Goal: Information Seeking & Learning: Learn about a topic

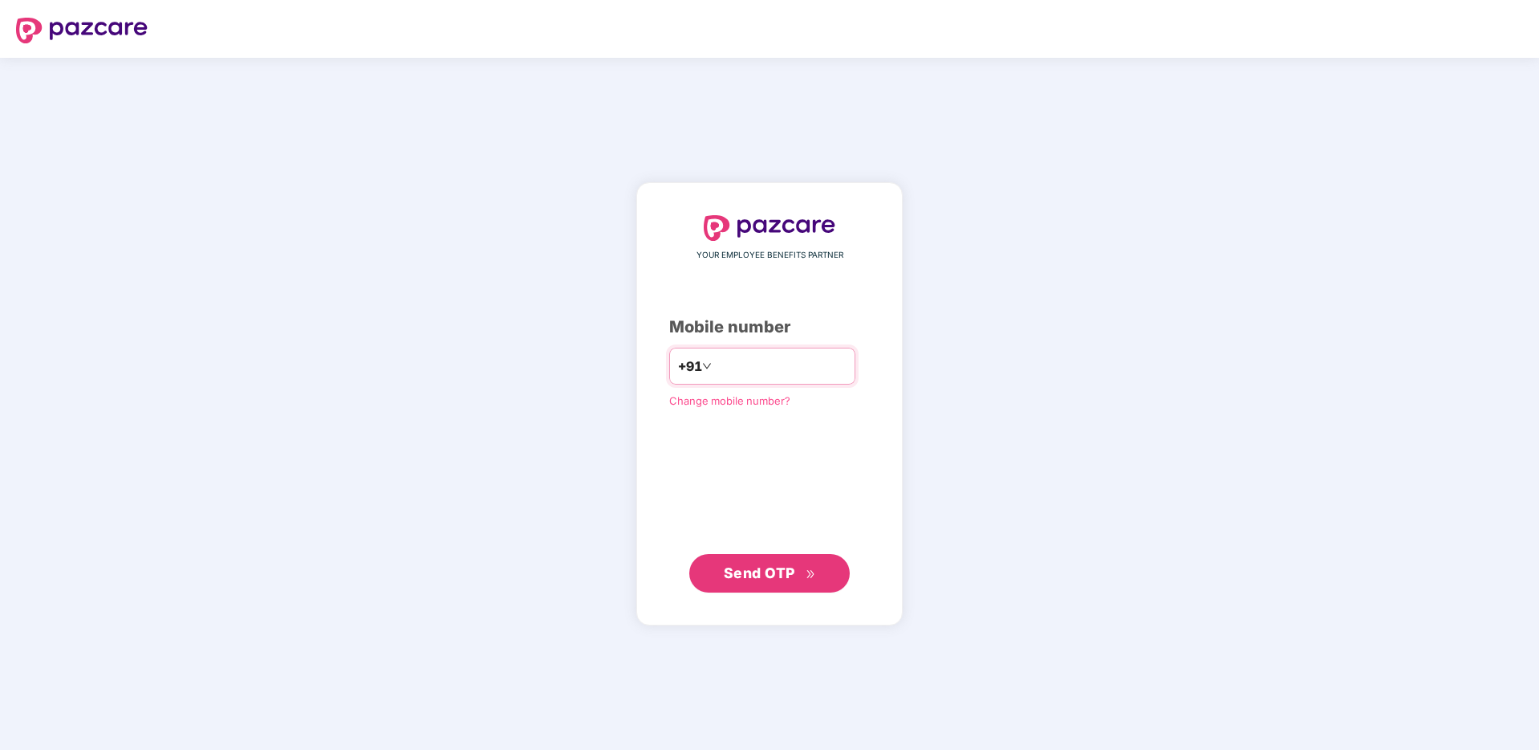
click at [755, 357] on input "number" at bounding box center [781, 366] width 132 height 26
type input "**********"
click at [767, 581] on span "Send OTP" at bounding box center [770, 573] width 92 height 22
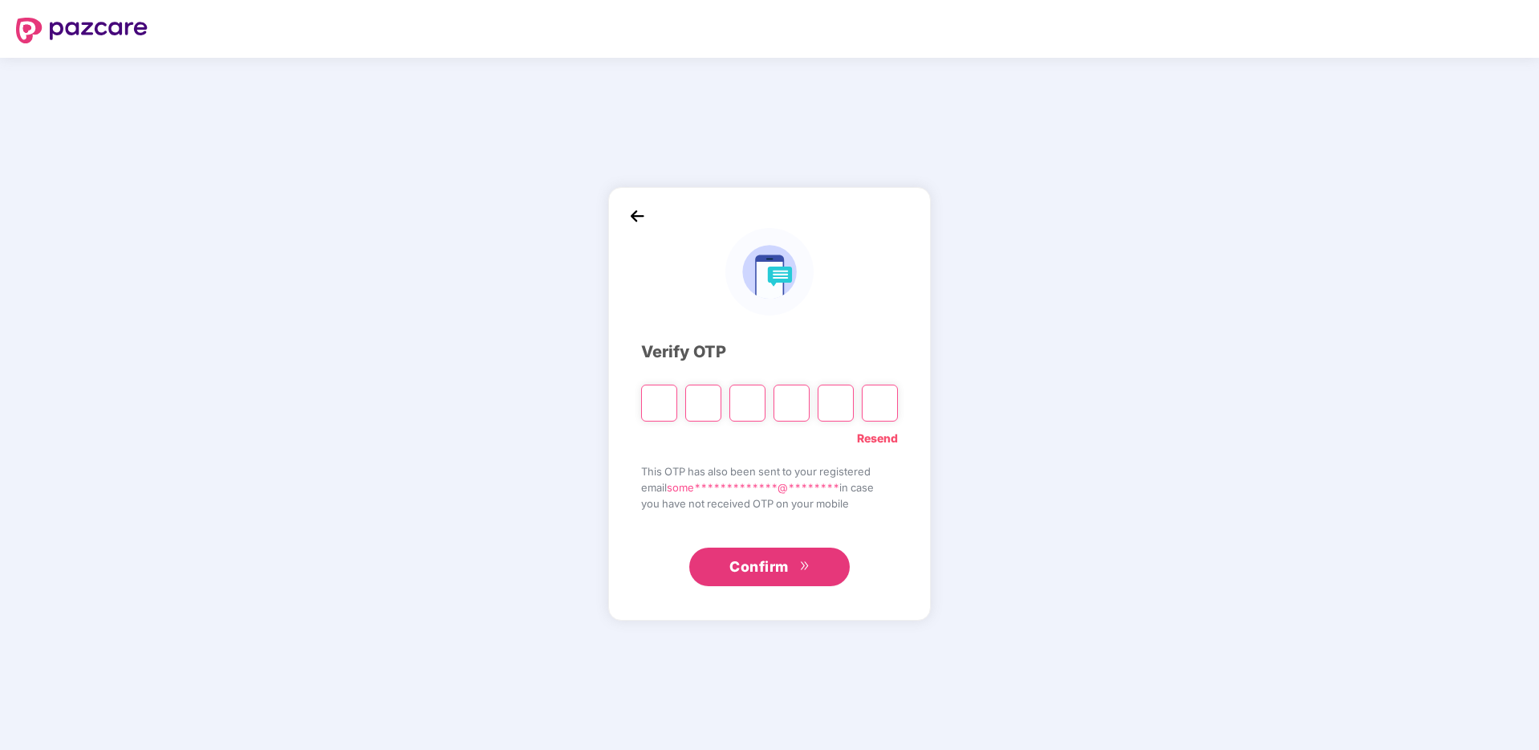
type input "*"
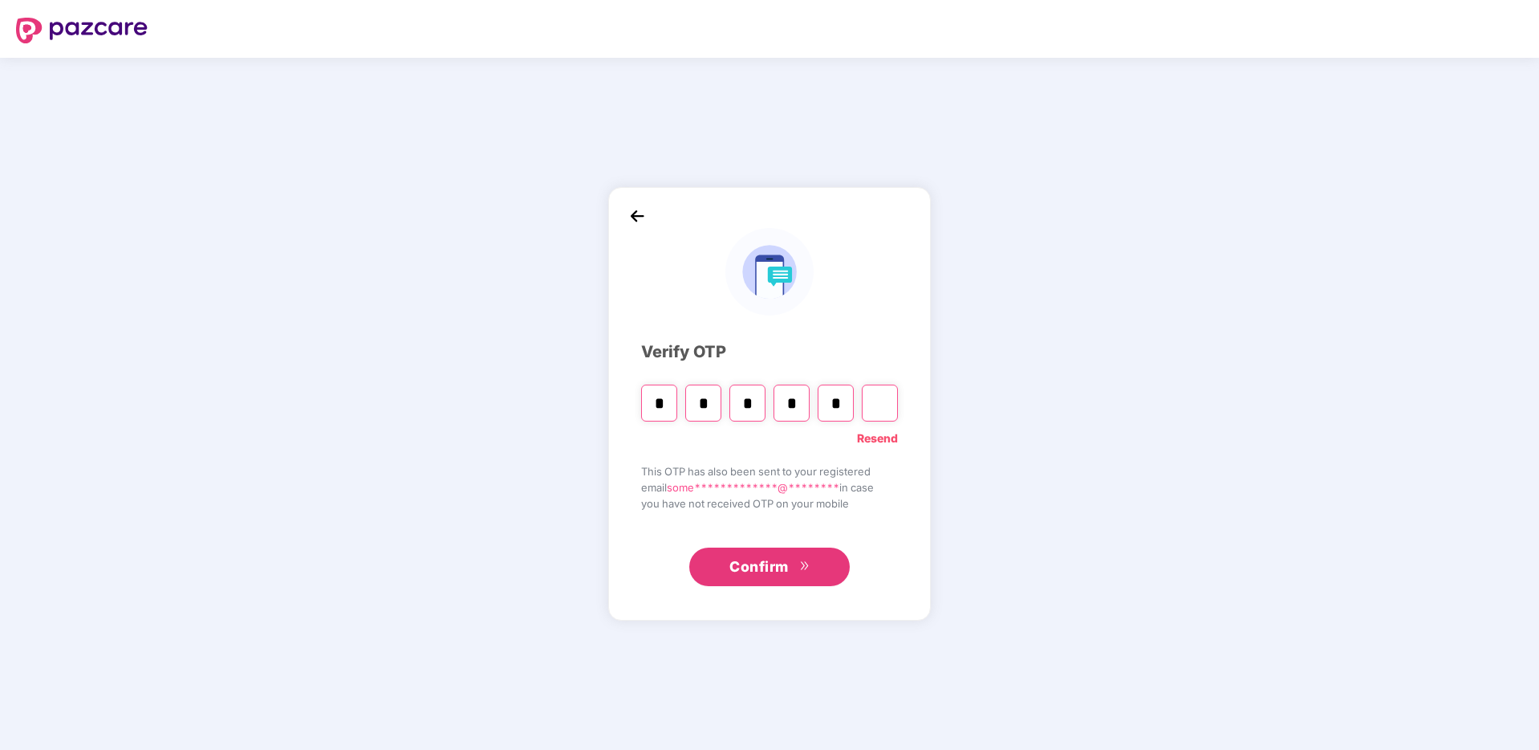
type input "*"
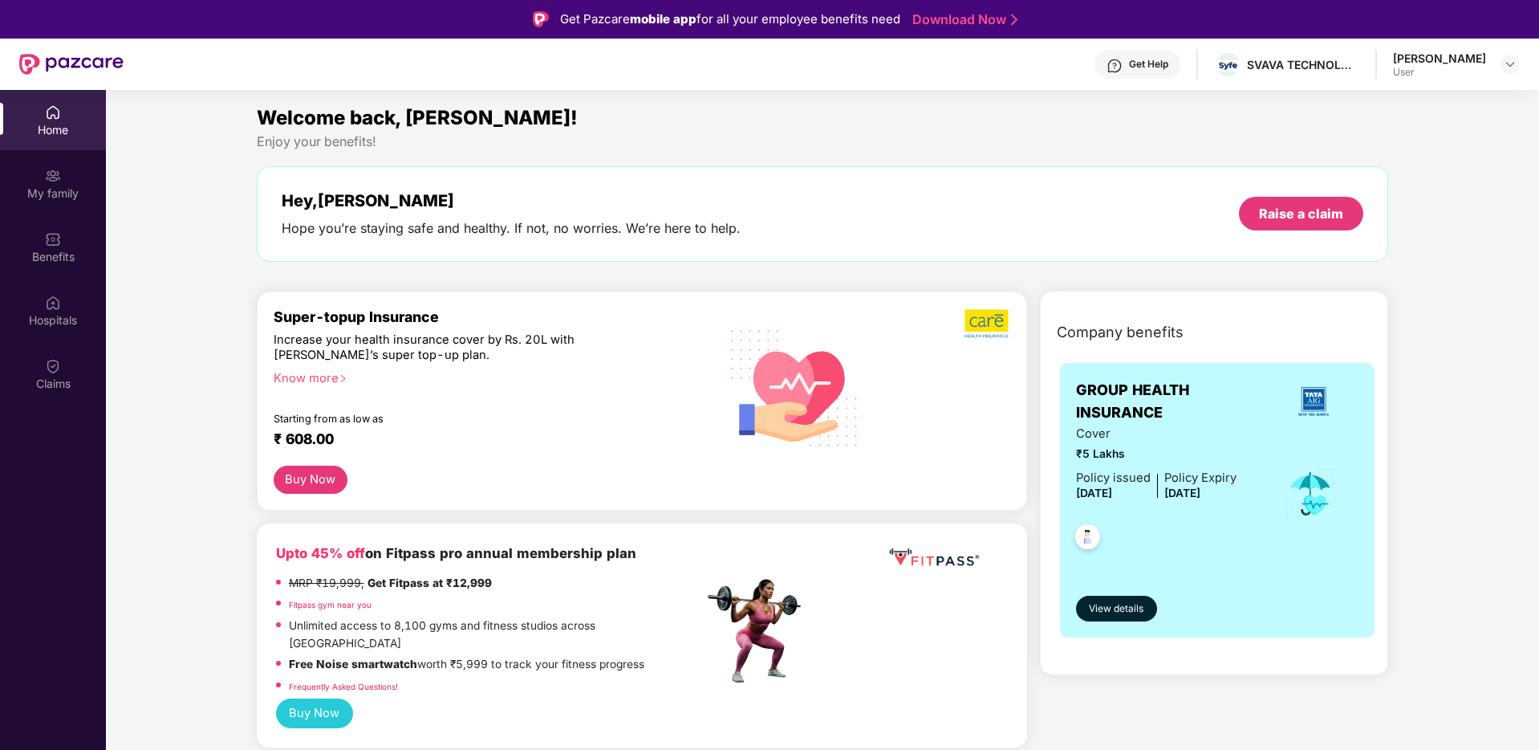
click at [1201, 491] on span "[DATE]" at bounding box center [1182, 492] width 36 height 13
click at [1240, 490] on div "Cover ₹5 Lakhs Policy issued [DATE] Policy Expiry [DATE]" at bounding box center [1217, 494] width 283 height 139
click at [1112, 490] on span "[DATE]" at bounding box center [1094, 492] width 36 height 13
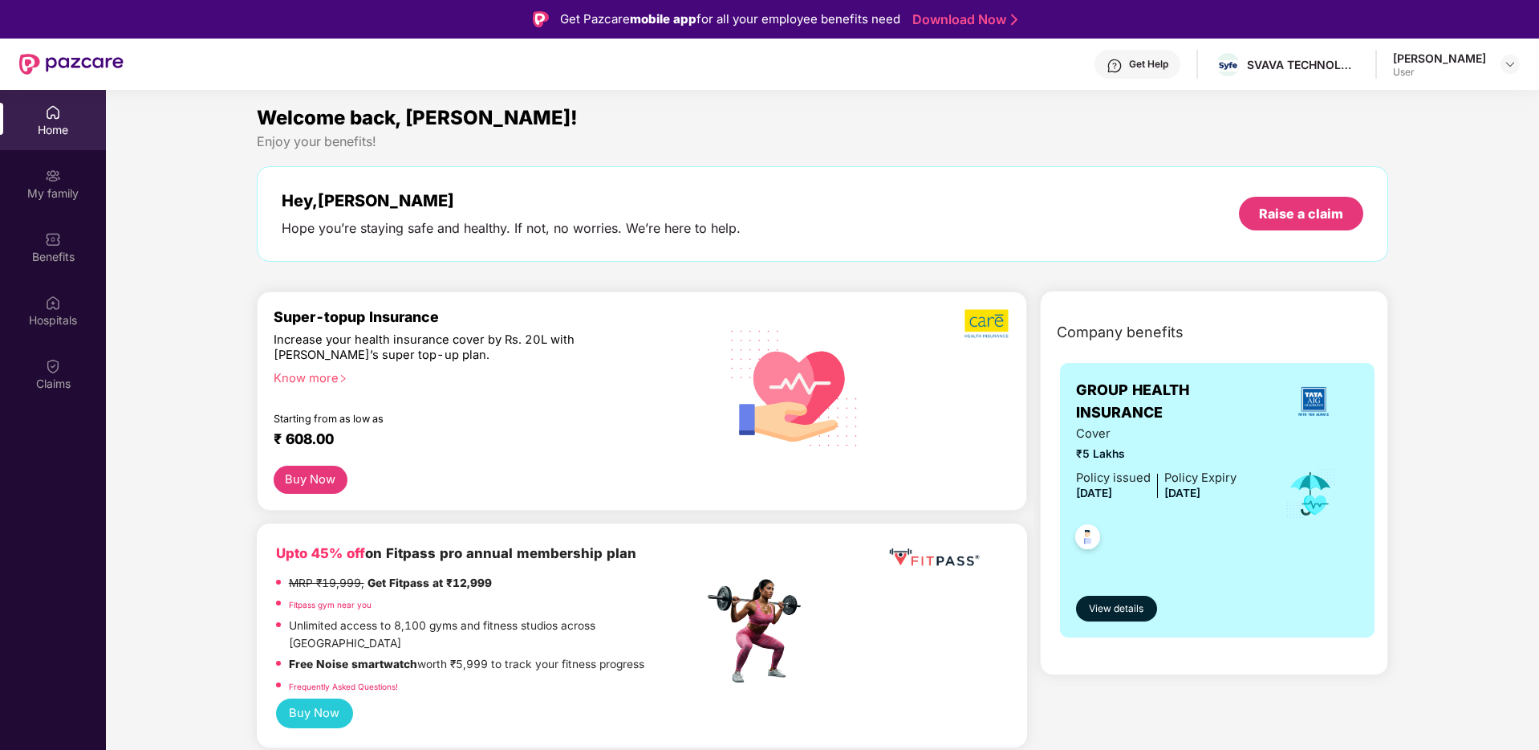
click at [1112, 490] on span "[DATE]" at bounding box center [1094, 492] width 36 height 13
click at [1168, 465] on div "Cover ₹5 Lakhs Policy issued [DATE] Policy Expiry [DATE]" at bounding box center [1156, 494] width 160 height 139
click at [1131, 416] on span "GROUP HEALTH INSURANCE" at bounding box center [1172, 402] width 192 height 46
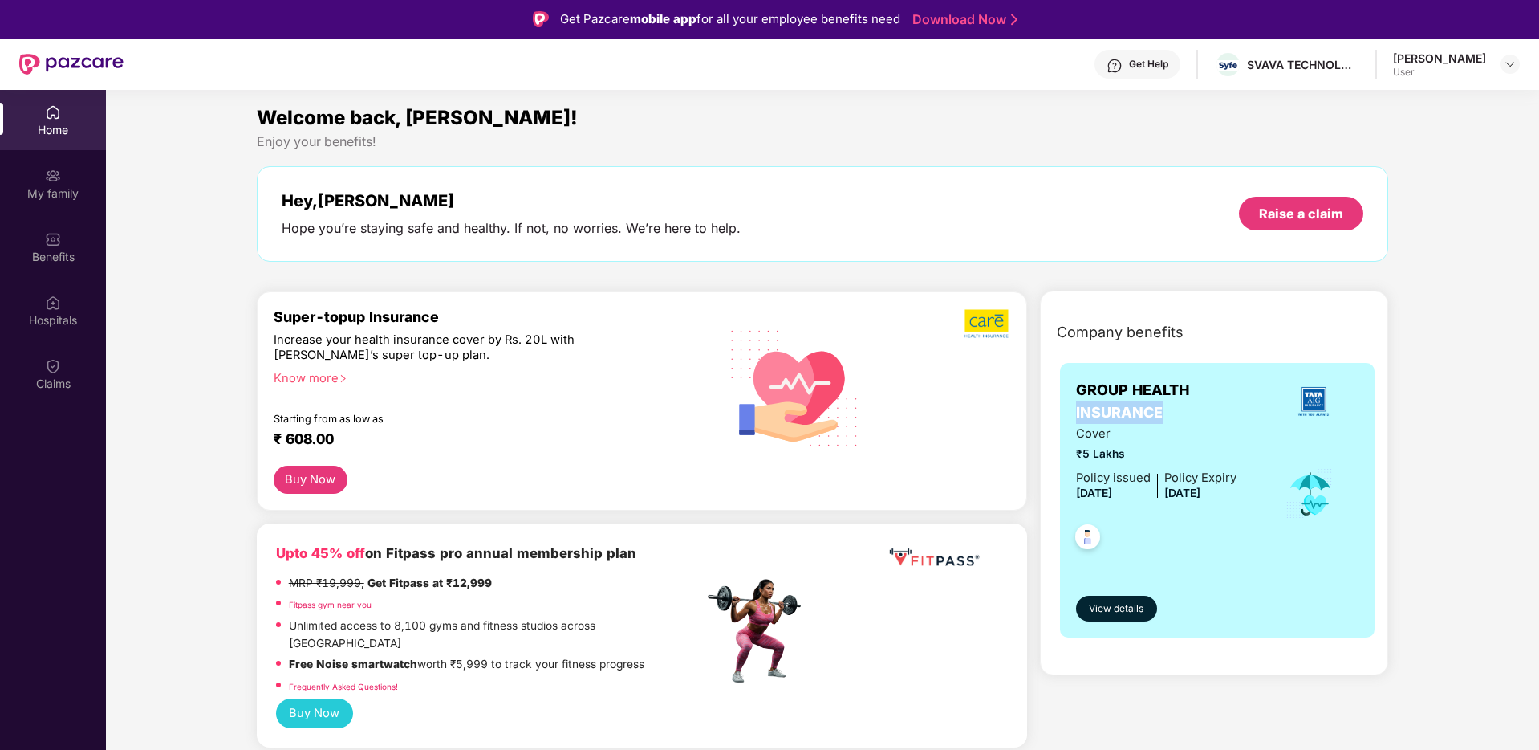
click at [1131, 416] on span "GROUP HEALTH INSURANCE" at bounding box center [1172, 402] width 192 height 46
click at [1172, 420] on span "GROUP HEALTH INSURANCE" at bounding box center [1172, 402] width 192 height 46
click at [1112, 498] on span "[DATE]" at bounding box center [1094, 492] width 36 height 13
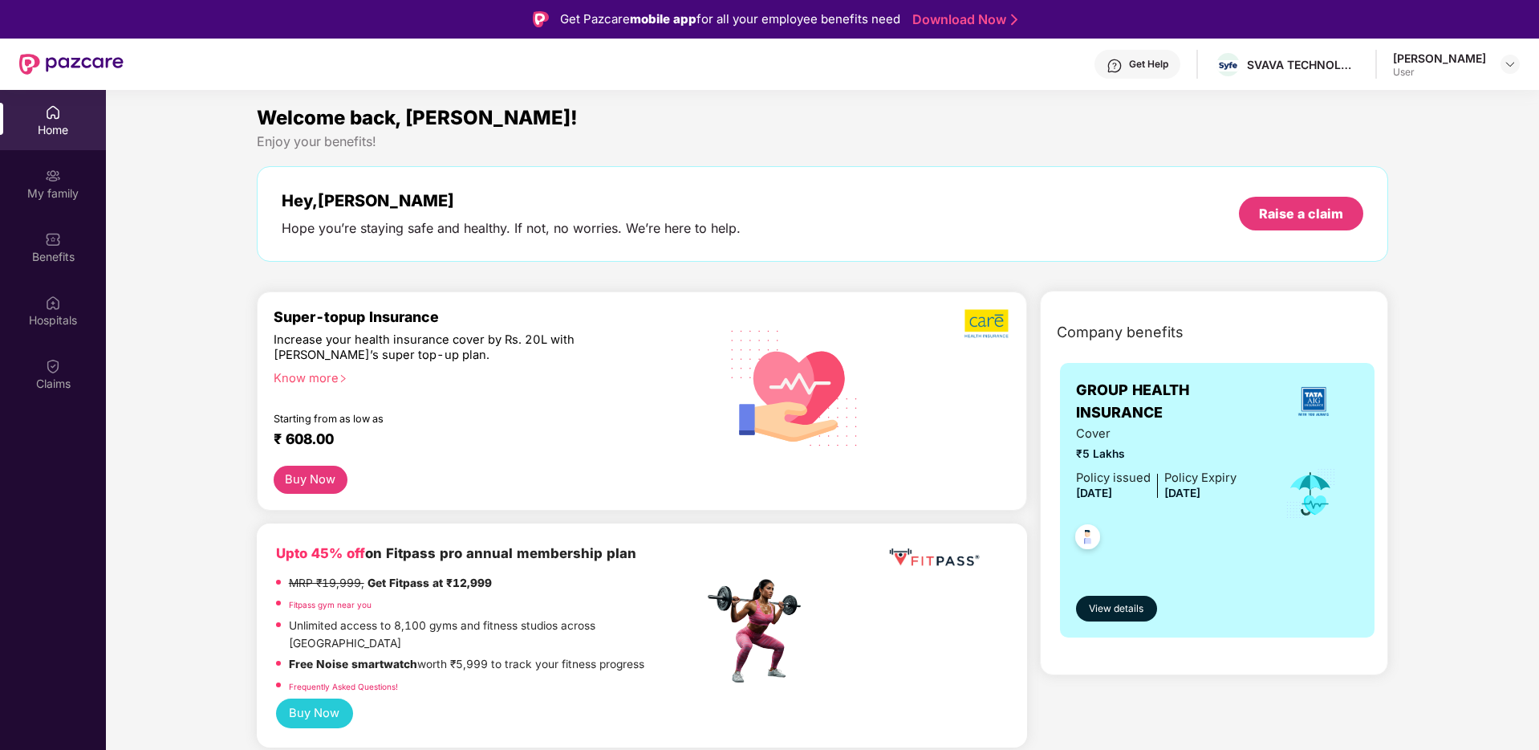
click at [1112, 498] on span "[DATE]" at bounding box center [1094, 492] width 36 height 13
click at [1191, 494] on span "[DATE]" at bounding box center [1182, 492] width 36 height 13
click at [1132, 605] on span "View details" at bounding box center [1116, 608] width 55 height 15
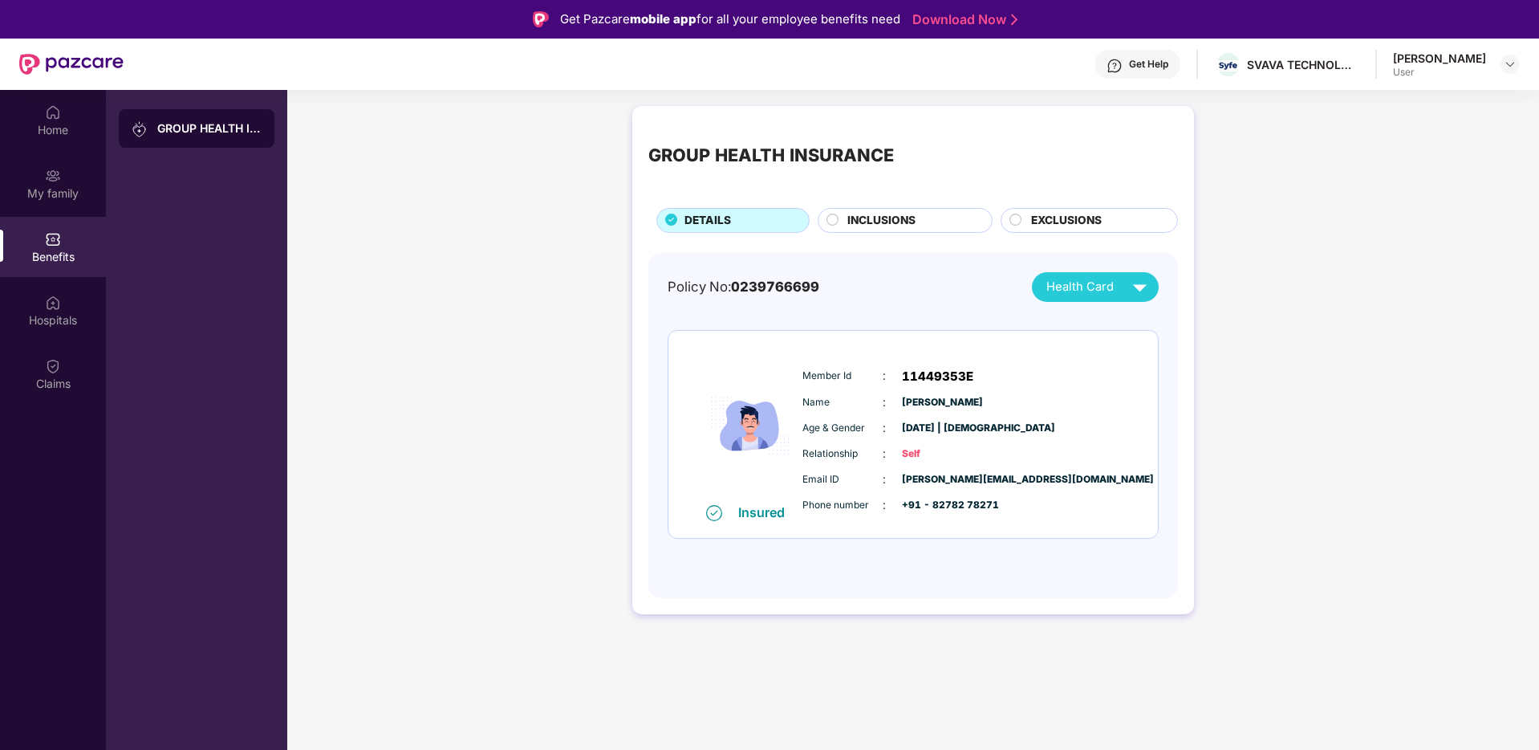
click at [802, 282] on span "0239766699" at bounding box center [775, 286] width 88 height 16
click at [873, 293] on div "Policy No: 0239766699 Health Card" at bounding box center [913, 287] width 491 height 30
click at [929, 221] on div "INCLUSIONS" at bounding box center [911, 222] width 144 height 20
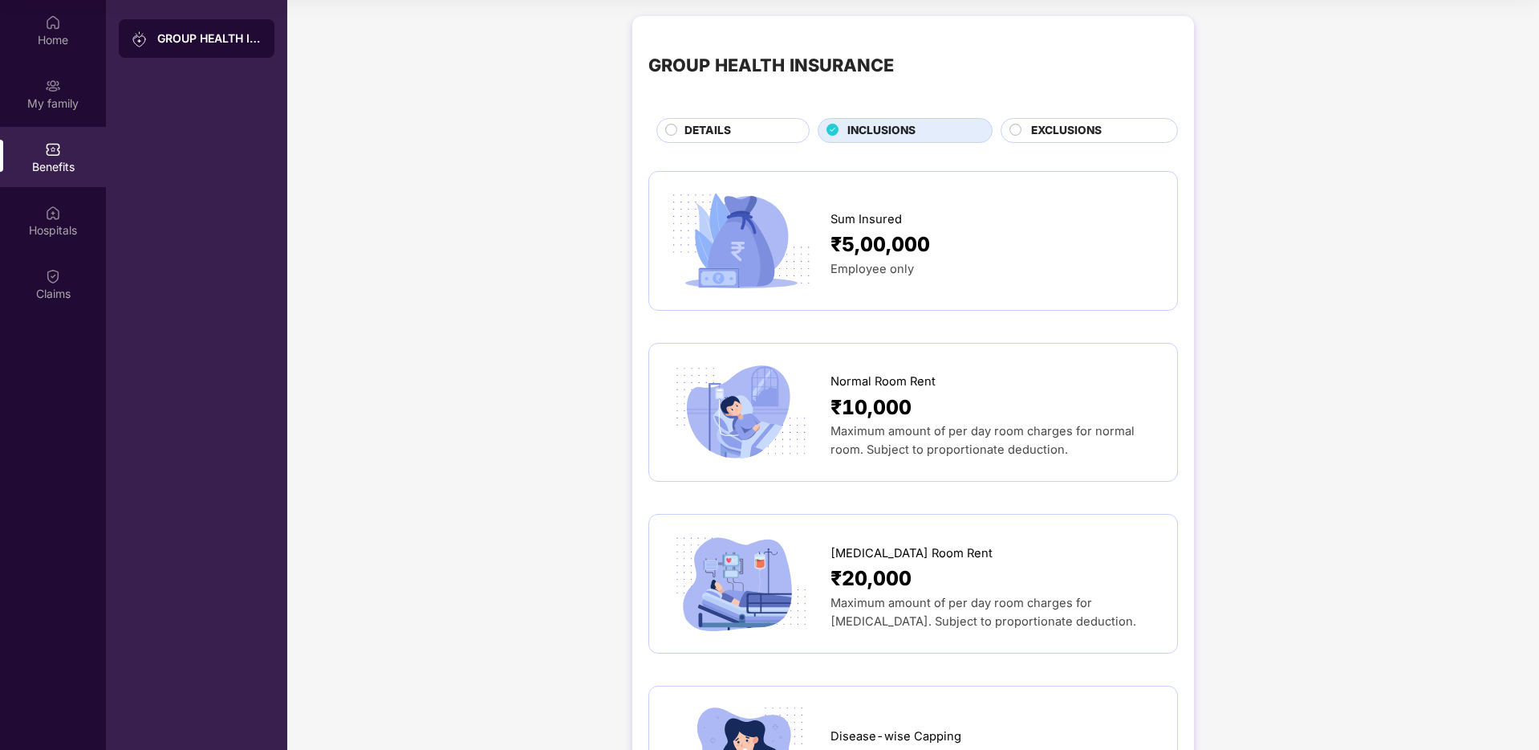
click at [1074, 137] on span "EXCLUSIONS" at bounding box center [1066, 131] width 71 height 18
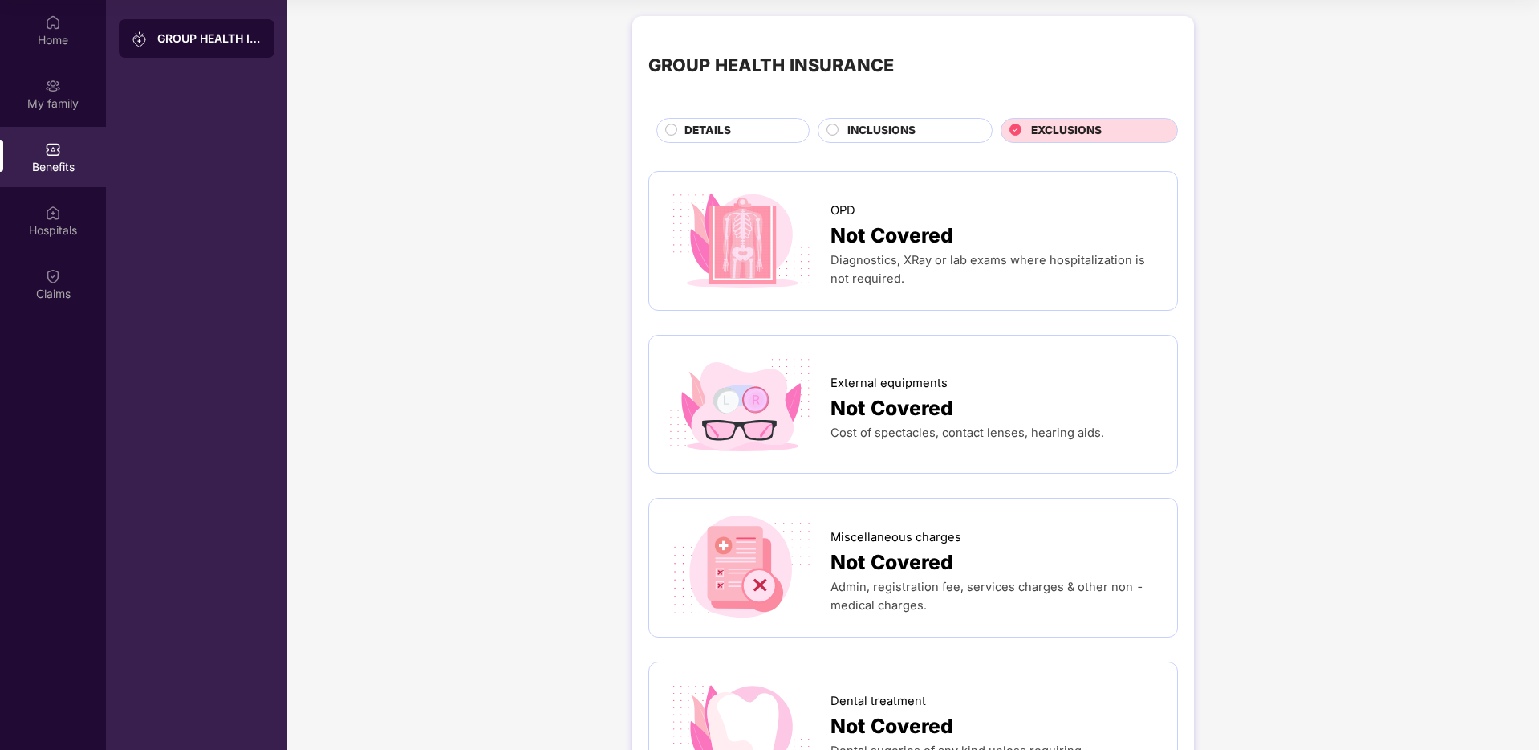
click at [783, 130] on div "DETAILS" at bounding box center [738, 132] width 124 height 20
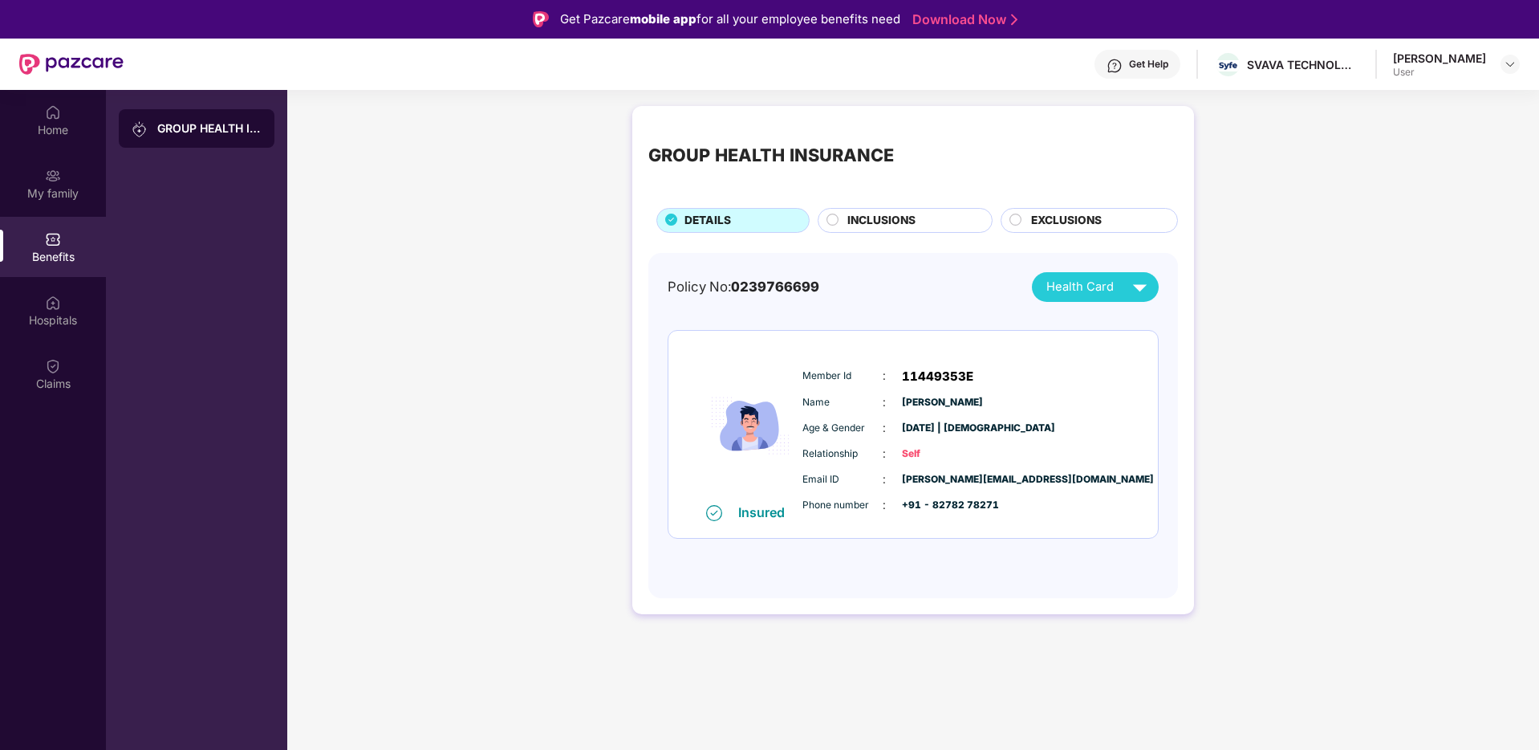
click at [762, 291] on span "0239766699" at bounding box center [775, 286] width 88 height 16
click at [793, 286] on span "0239766699" at bounding box center [775, 286] width 88 height 16
click at [767, 287] on span "0239766699" at bounding box center [775, 286] width 88 height 16
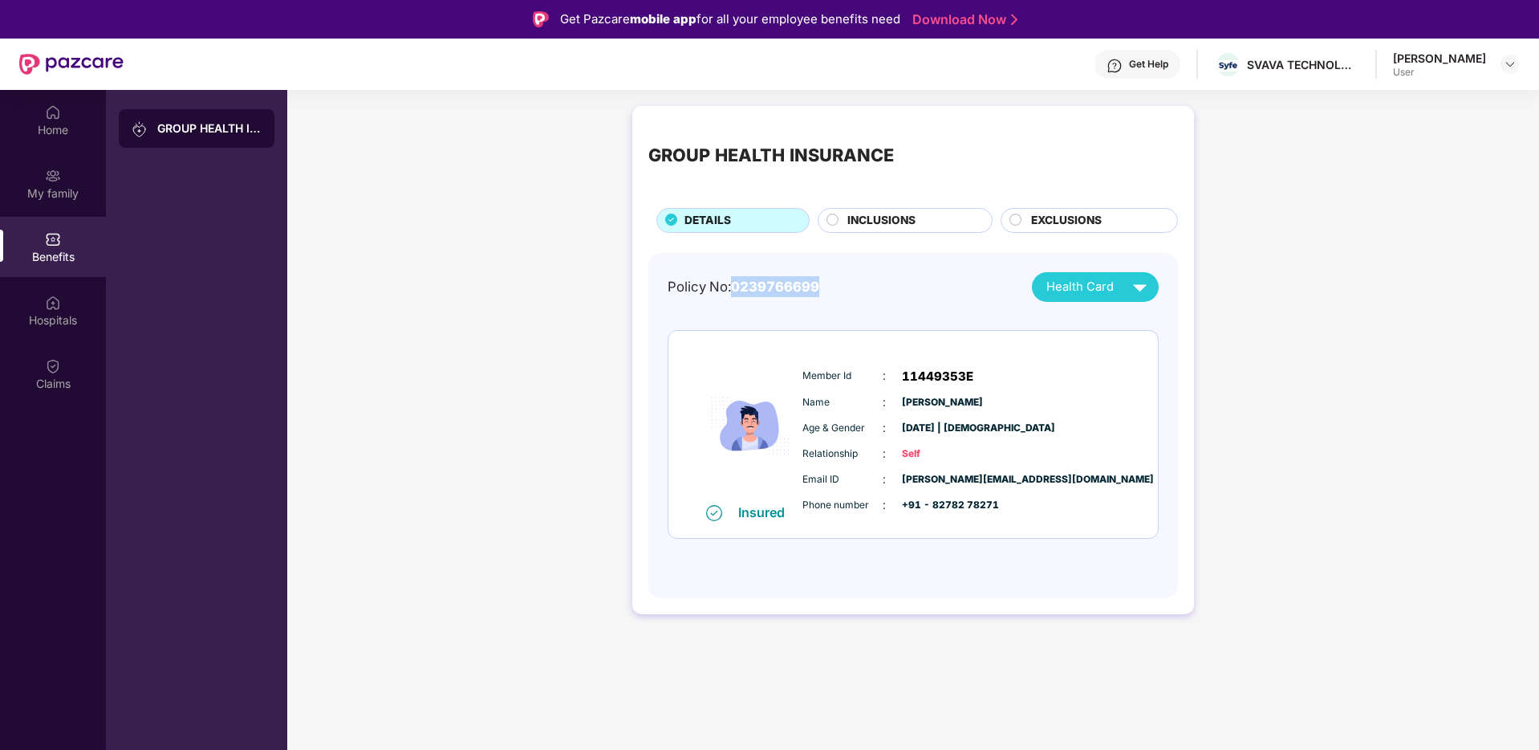
click at [767, 287] on span "0239766699" at bounding box center [775, 286] width 88 height 16
click at [1034, 269] on div "Policy No: 0239766699 Health Card Insured Member Id : 11449353E Name : [PERSON_…" at bounding box center [913, 426] width 530 height 346
click at [1108, 291] on span "Health Card" at bounding box center [1079, 287] width 67 height 18
click at [962, 307] on div "Policy No: 0239766699 Health Card Insured Member Id : 11449353E Name : [PERSON_…" at bounding box center [913, 417] width 491 height 291
